Goal: Task Accomplishment & Management: Use online tool/utility

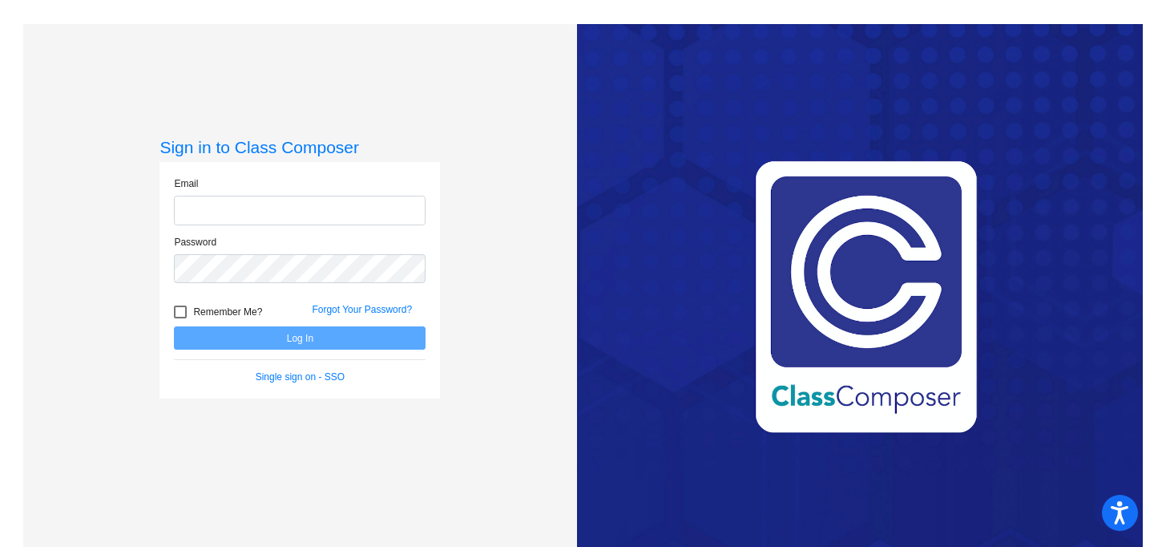
type input "[EMAIL_ADDRESS][DOMAIN_NAME]"
click at [297, 340] on button "Log In" at bounding box center [300, 337] width 252 height 23
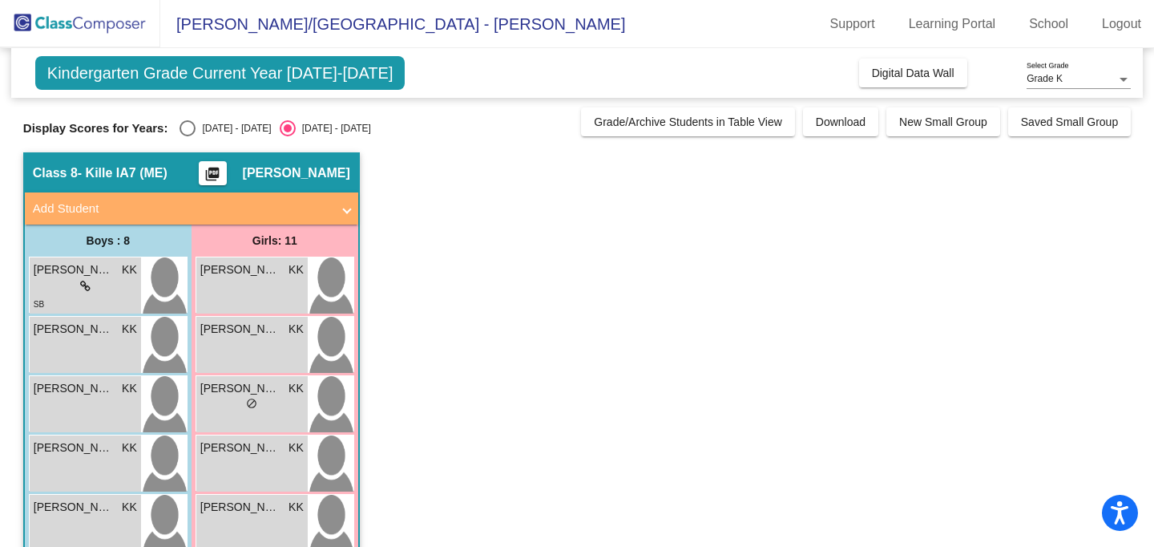
click at [192, 127] on div "Select an option" at bounding box center [188, 128] width 16 height 16
click at [188, 136] on input "[DATE] - [DATE]" at bounding box center [187, 136] width 1 height 1
radio input "true"
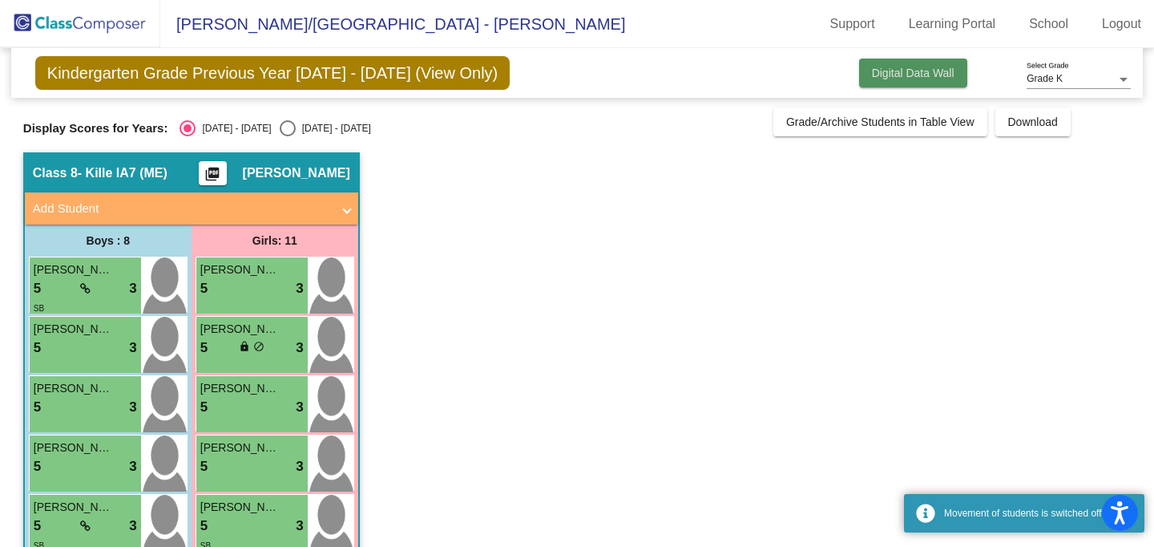
click at [937, 76] on span "Digital Data Wall" at bounding box center [913, 73] width 83 height 13
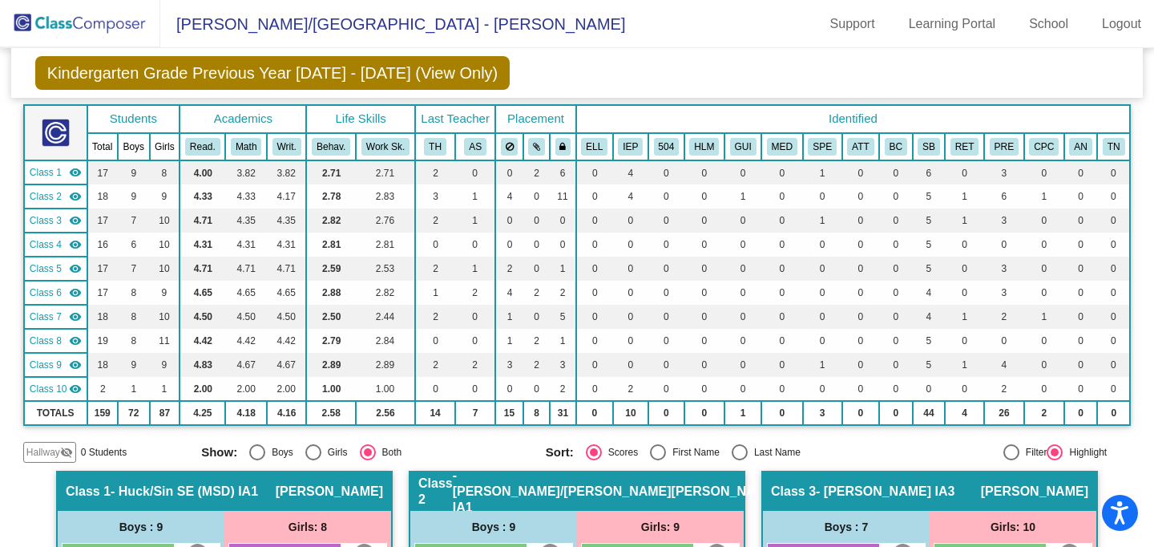
scroll to position [14, 0]
